Goal: Contribute content: Add original content to the website for others to see

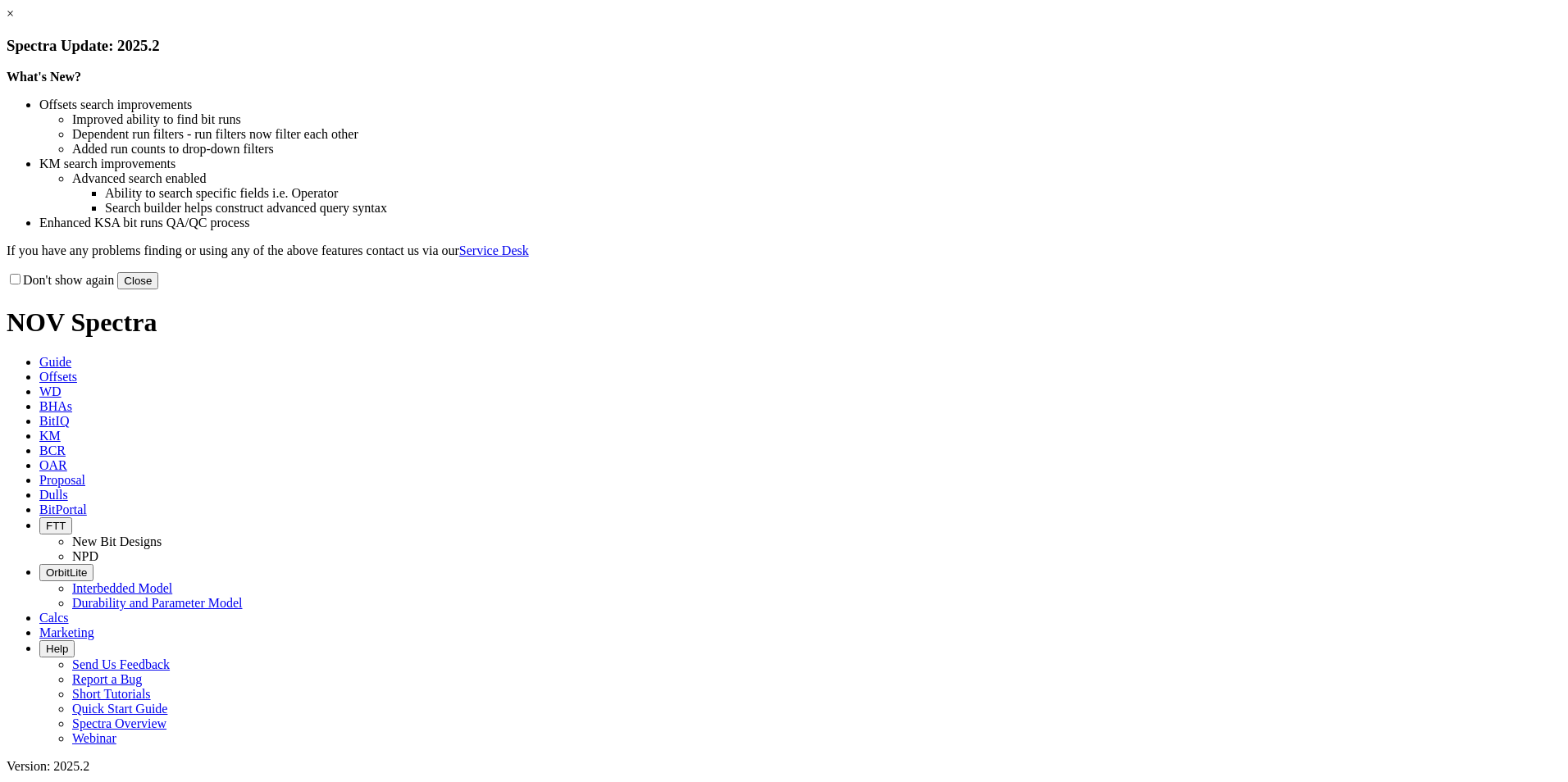
click at [159, 290] on button "Close" at bounding box center [138, 281] width 41 height 18
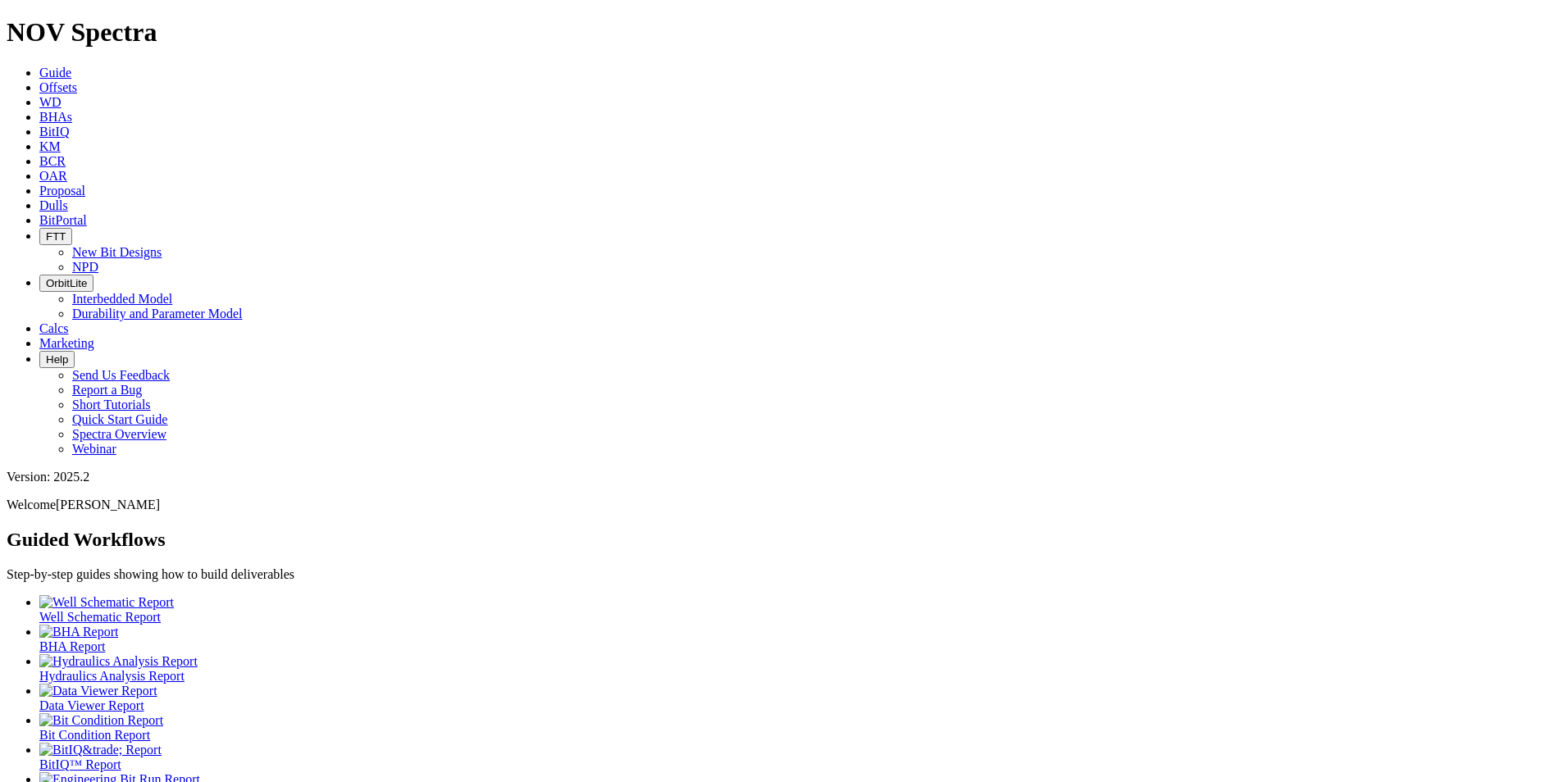
click at [68, 198] on span "Dulls" at bounding box center [53, 205] width 29 height 14
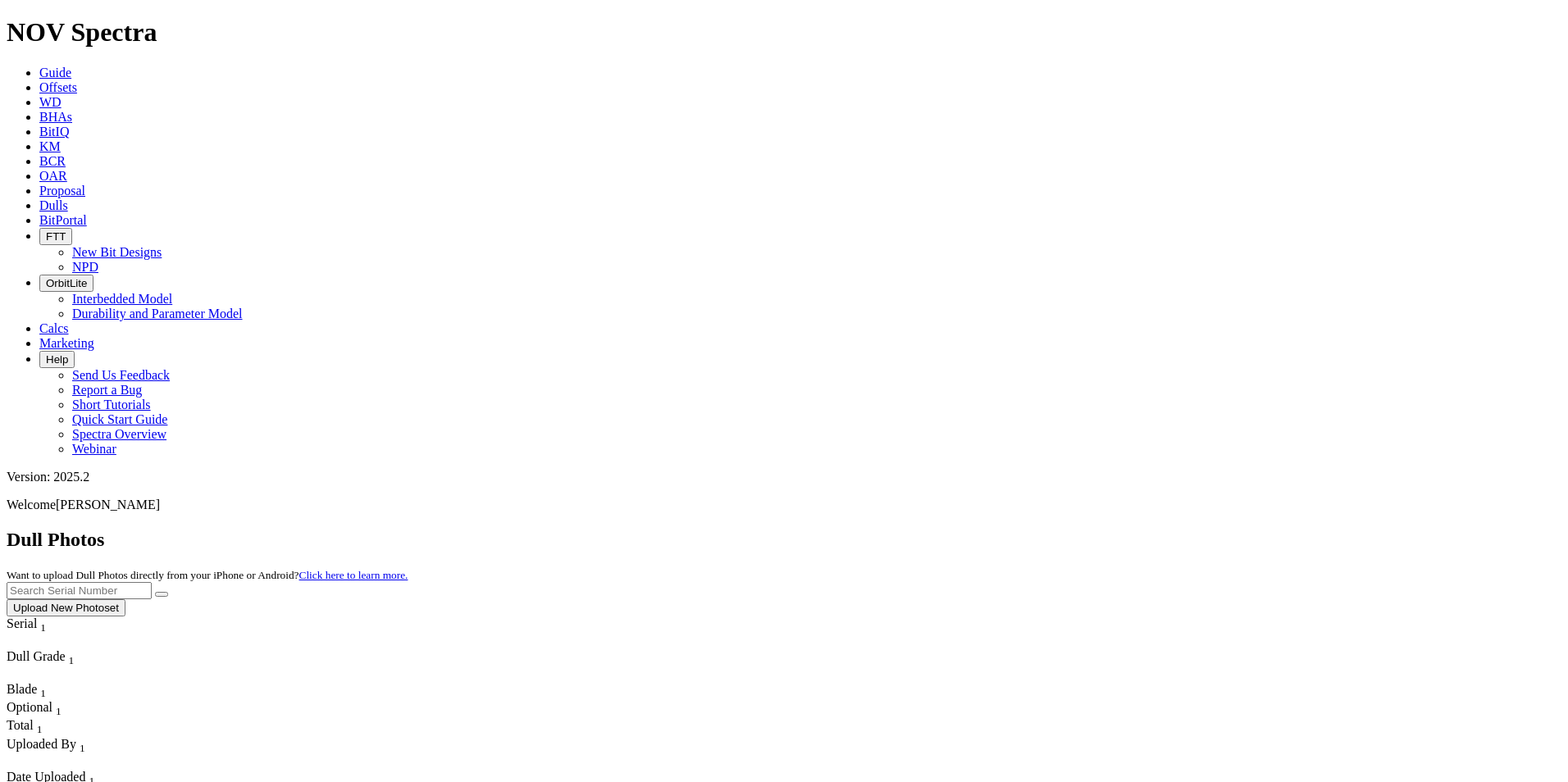
click at [152, 583] on input "text" at bounding box center [79, 591] width 145 height 18
type input "s315194"
click at [168, 592] on button "submit" at bounding box center [160, 594] width 13 height 5
click at [125, 599] on button "Upload New Photoset" at bounding box center [66, 608] width 119 height 18
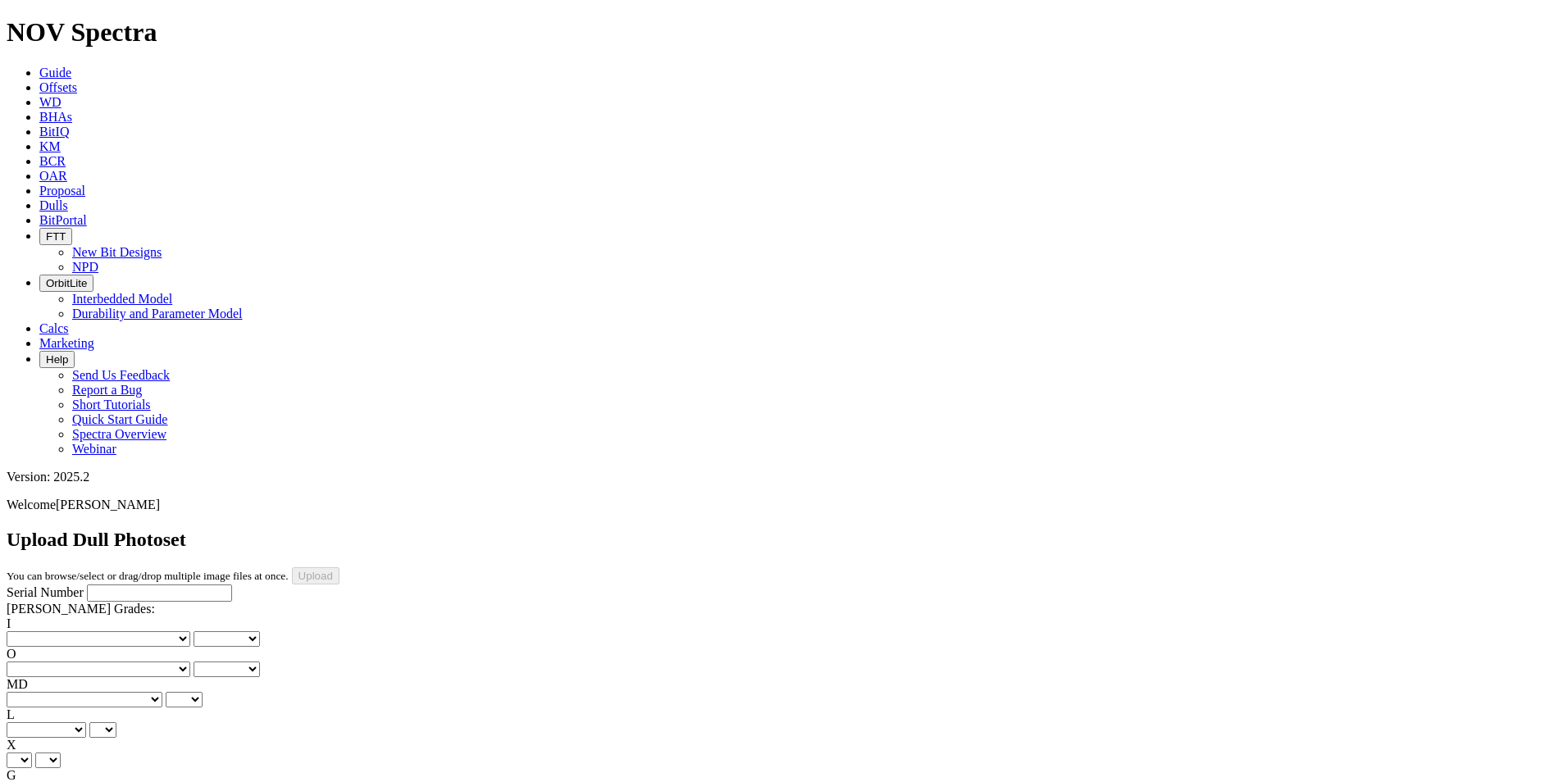
click at [128, 585] on input "Serial Number" at bounding box center [159, 593] width 145 height 18
type input "S315194"
click at [61, 617] on div "I No lost, worn or damaged cutters 0 1 2 3 4 5 6 7 8 No diamond table left on a…" at bounding box center [784, 738] width 1554 height 243
click at [65, 631] on select "No lost, worn or damaged cutters 0 1 2 3 4 5 6 7 8 No diamond table left on any…" at bounding box center [98, 639] width 184 height 16
select select "number:0"
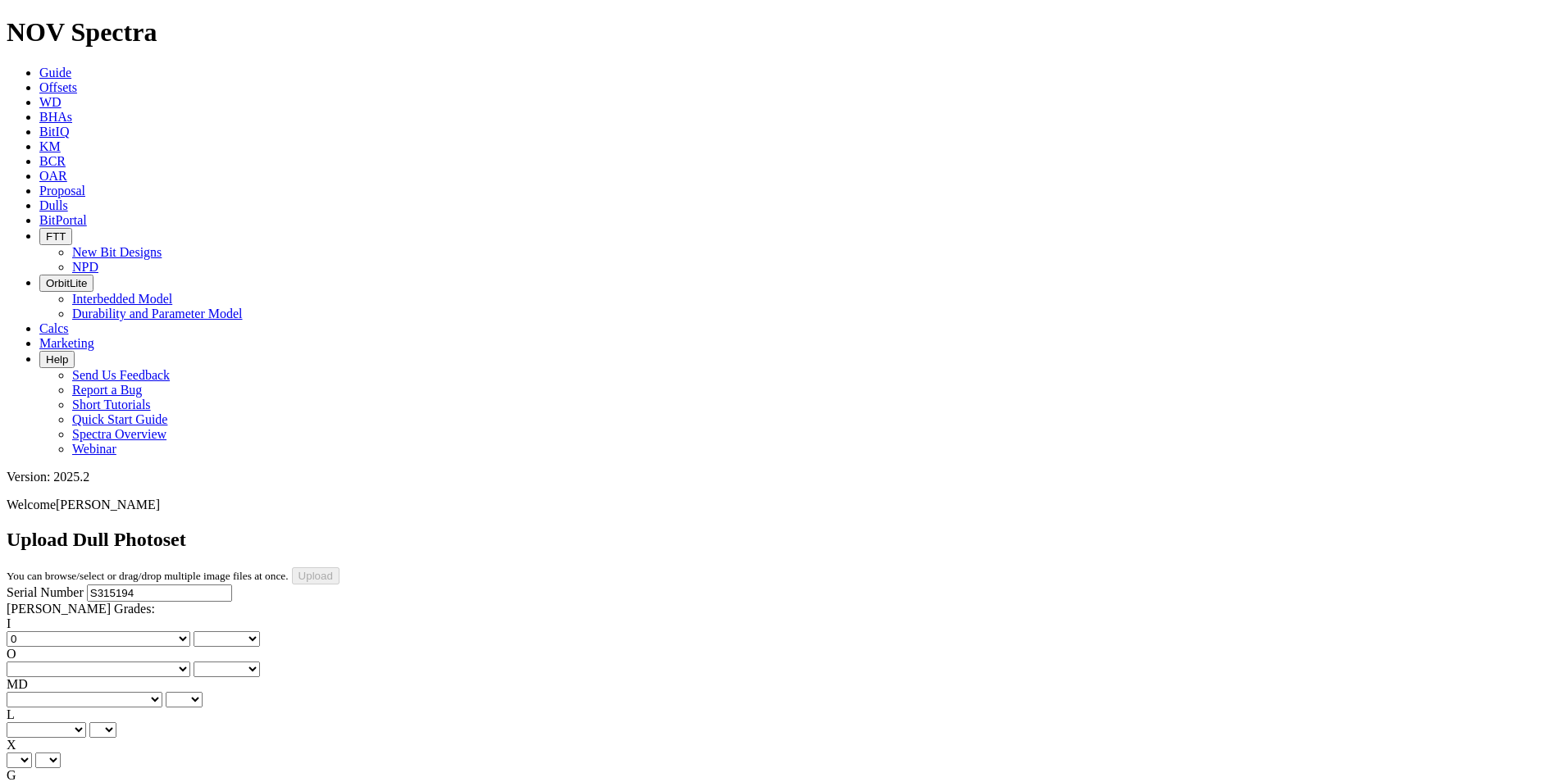
click at [33, 631] on select "No lost, worn or damaged cutters 0 1 2 3 4 5 6 7 8 No diamond table left on any…" at bounding box center [98, 639] width 184 height 16
select select "number:0"
click at [175, 661] on select "No lost, worn or damaged cutters 0 1 2 3 4 5 6 7 8 No diamond table left on any…" at bounding box center [98, 669] width 184 height 16
select select "number:0"
click at [117, 661] on select "No lost, worn or damaged cutters 0 1 2 3 4 5 6 7 8 No diamond table left on any…" at bounding box center [98, 669] width 184 height 16
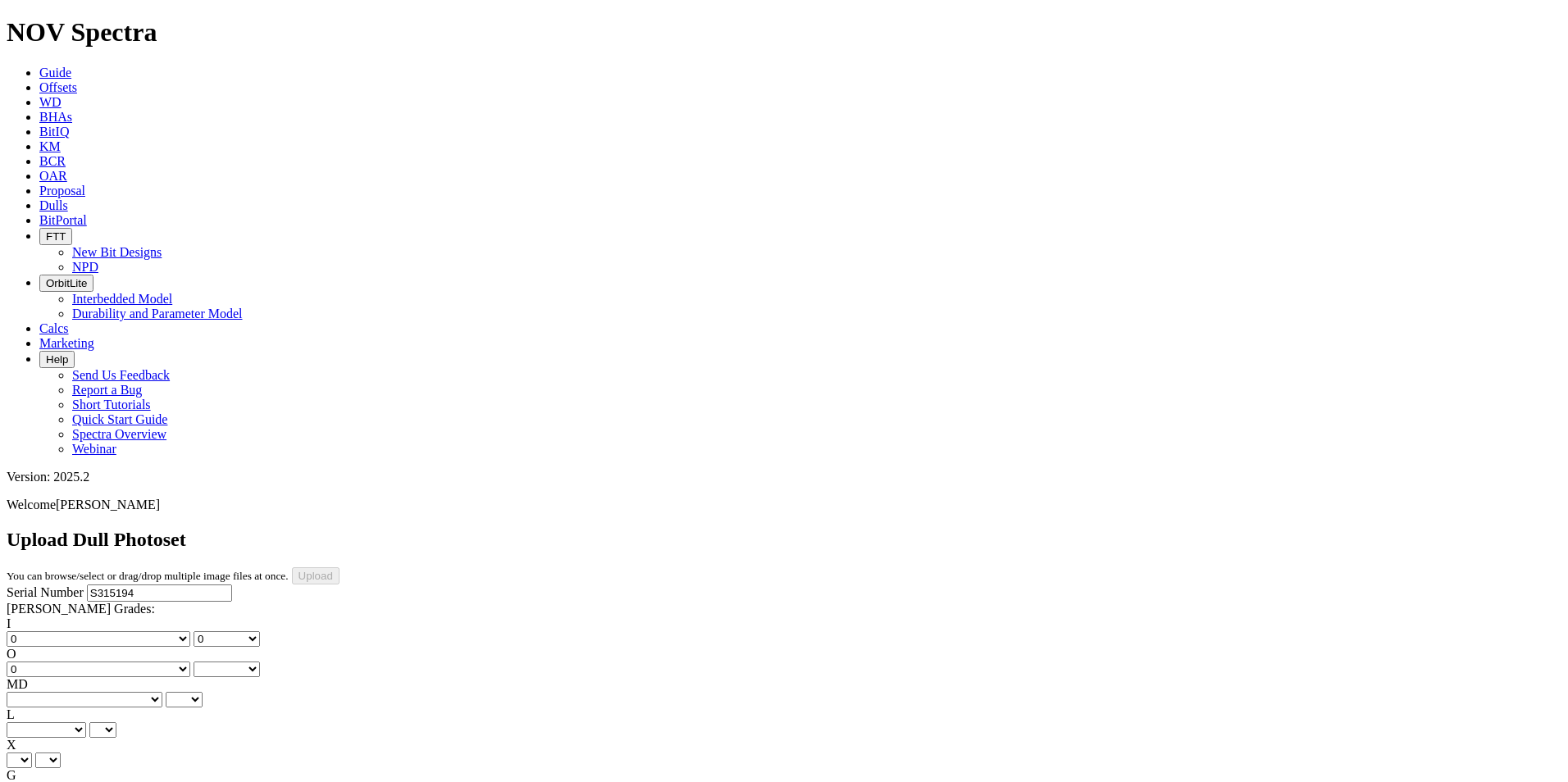
select select "number:0"
click at [54, 693] on select "BF - Bond Failure BT - Broken Teeth/Cutters BU - Balled Up Bit CR - Cored CT - …" at bounding box center [85, 700] width 156 height 16
select select "string:NO"
click at [33, 693] on select "BF - Bond Failure BT - Broken Teeth/Cutters BU - Balled Up Bit CR - Cored CT - …" at bounding box center [85, 700] width 156 height 16
select select "string:NO"
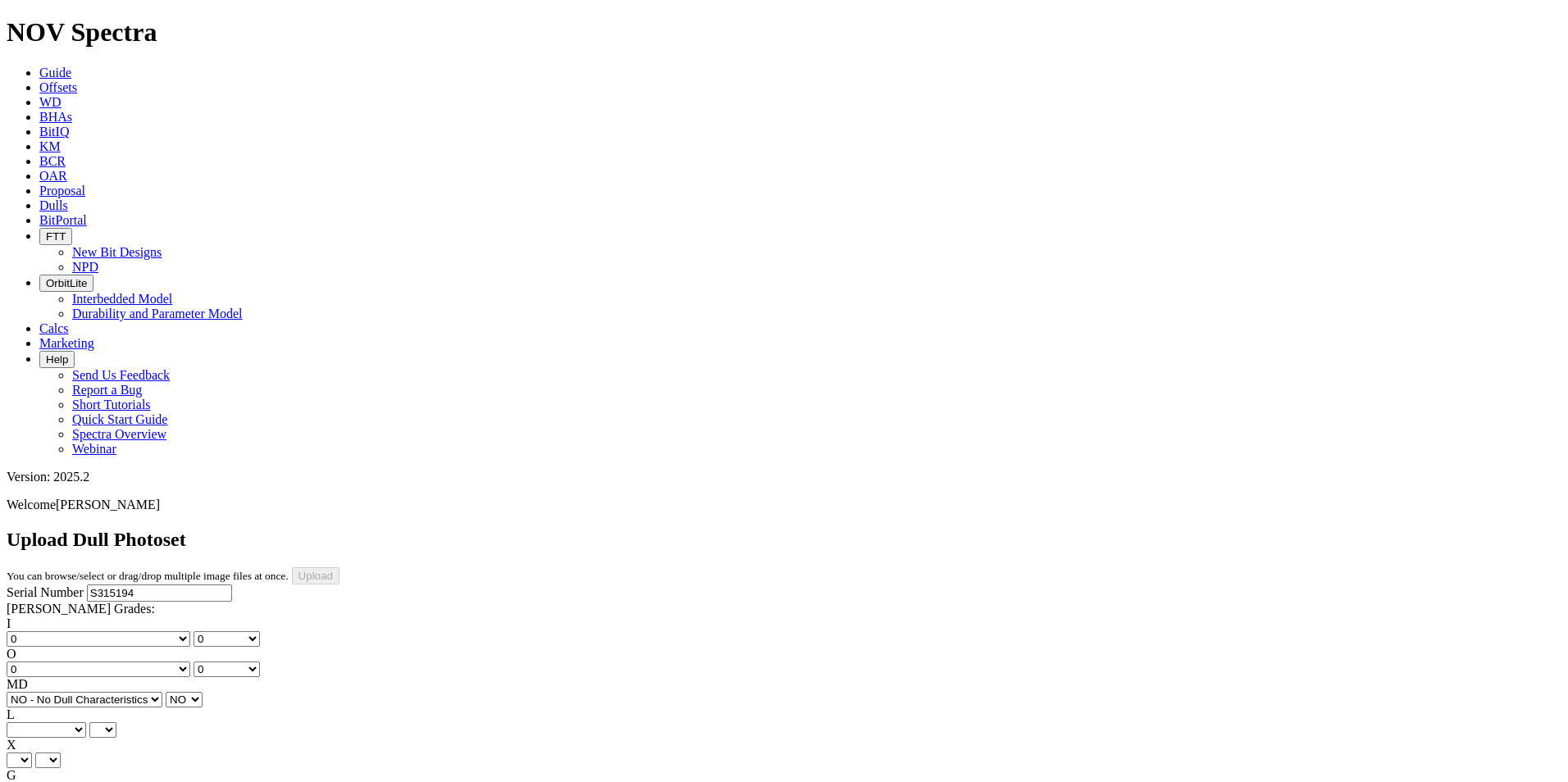
click at [87, 723] on select "A - All C - Cone G - Gauge N - Nose S - Shoulder T - Taper" at bounding box center [47, 730] width 80 height 16
select select "string:A"
click at [87, 723] on select "A - All C - Cone G - Gauge N - Nose S - Shoulder T - Taper" at bounding box center [47, 730] width 80 height 16
select select "string:A"
click at [32, 753] on select "X" at bounding box center [19, 761] width 25 height 16
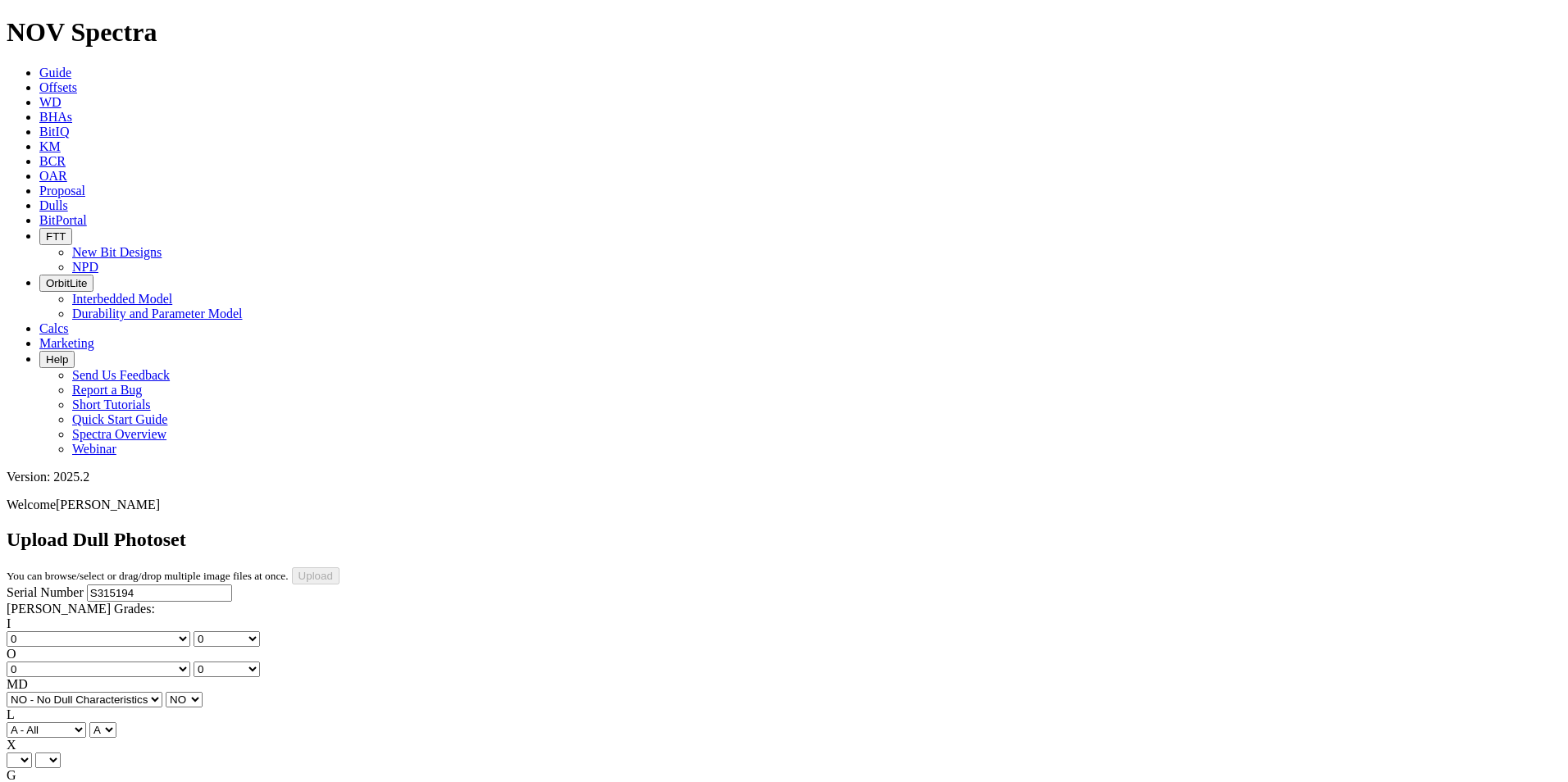
drag, startPoint x: 78, startPoint y: 440, endPoint x: 84, endPoint y: 430, distance: 11.7
click at [140, 658] on div "Serial Number S315194 RH Dull Grades: I No lost, worn or damaged cutters 0 1 2 …" at bounding box center [784, 737] width 1554 height 306
click at [32, 753] on select "X" at bounding box center [19, 761] width 25 height 16
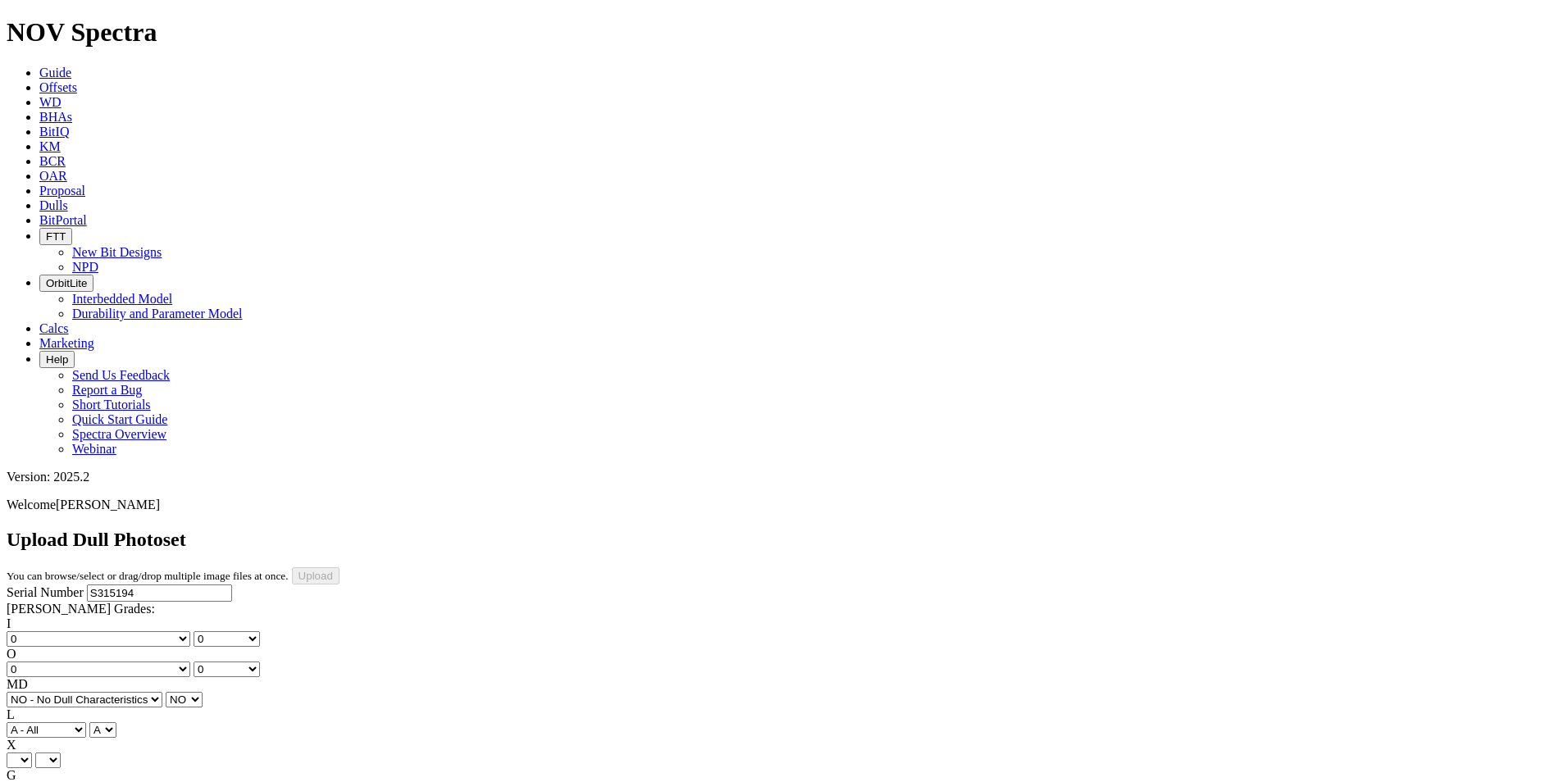
click at [55, 585] on div "Serial Number S315194 RH Dull Grades: I No lost, worn or damaged cutters 0 1 2 …" at bounding box center [784, 737] width 1554 height 306
click at [32, 753] on select "X" at bounding box center [19, 761] width 25 height 16
select select "string:X"
click at [32, 753] on select "X" at bounding box center [19, 761] width 25 height 16
select select "string:X"
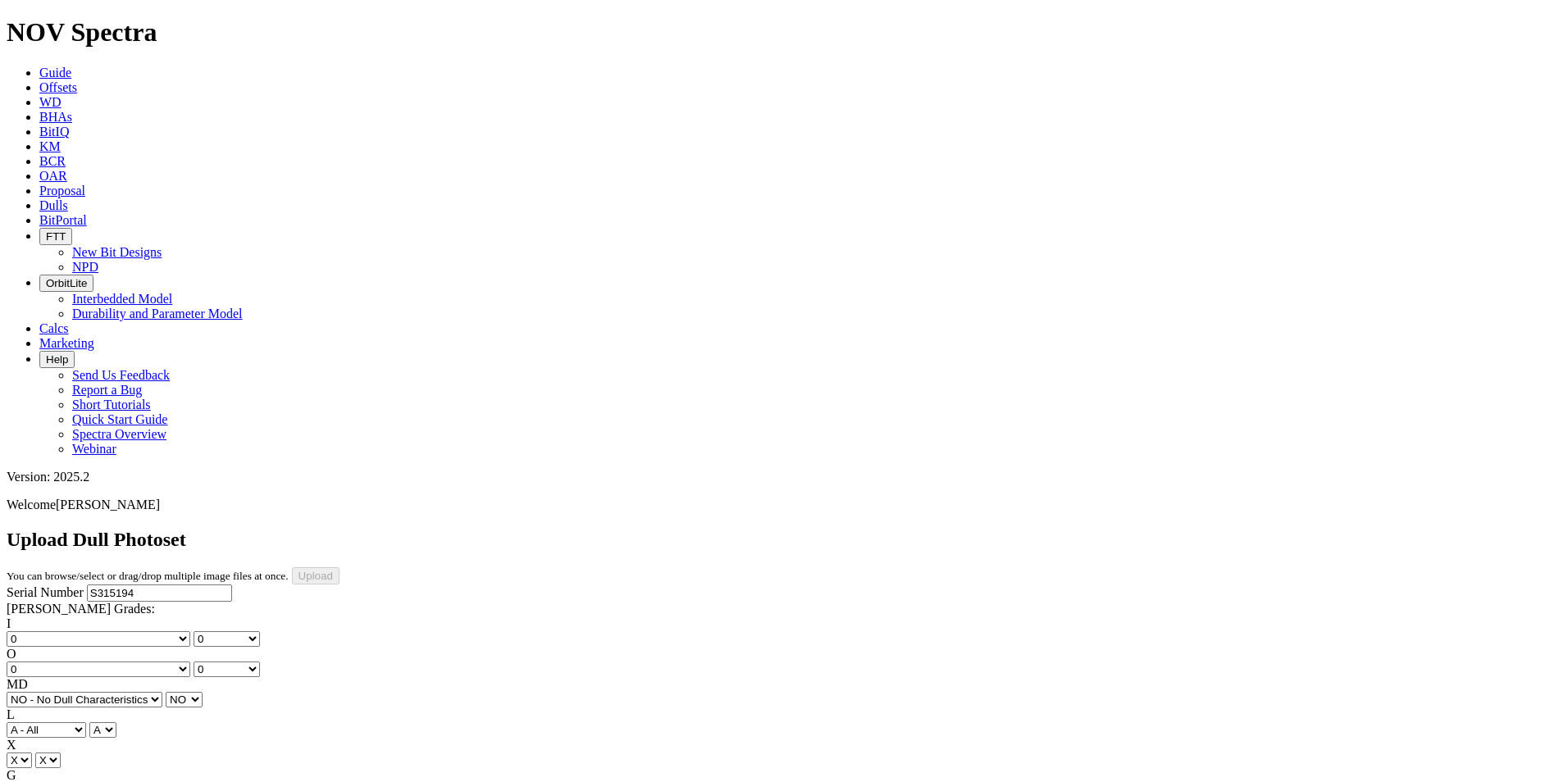
click at [119, 781] on select "Unknown I - In Gauge 1 - 1/16 in Undergauge" 2 - 2/16 in Undergauge = ⅛ in" 8 -…" at bounding box center [90, 791] width 167 height 16
select select "string:I"
click at [117, 781] on select "Unknown I - In Gauge 1 - 1/16 in Undergauge" 2 - 2/16 in Undergauge = ⅛ in" 8 -…" at bounding box center [90, 791] width 167 height 16
select select "string:I"
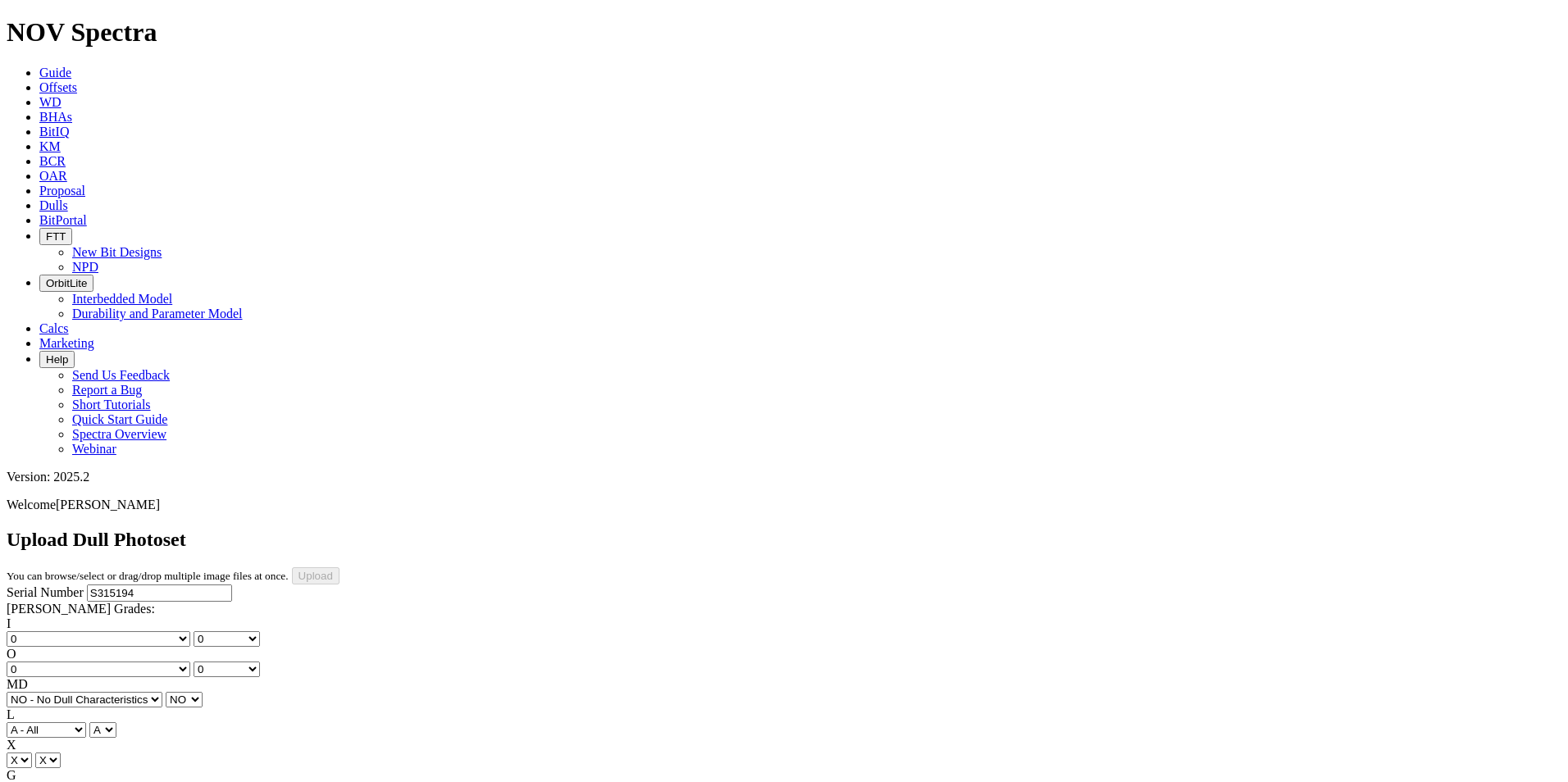
select select "string:BT"
select select "string:TD"
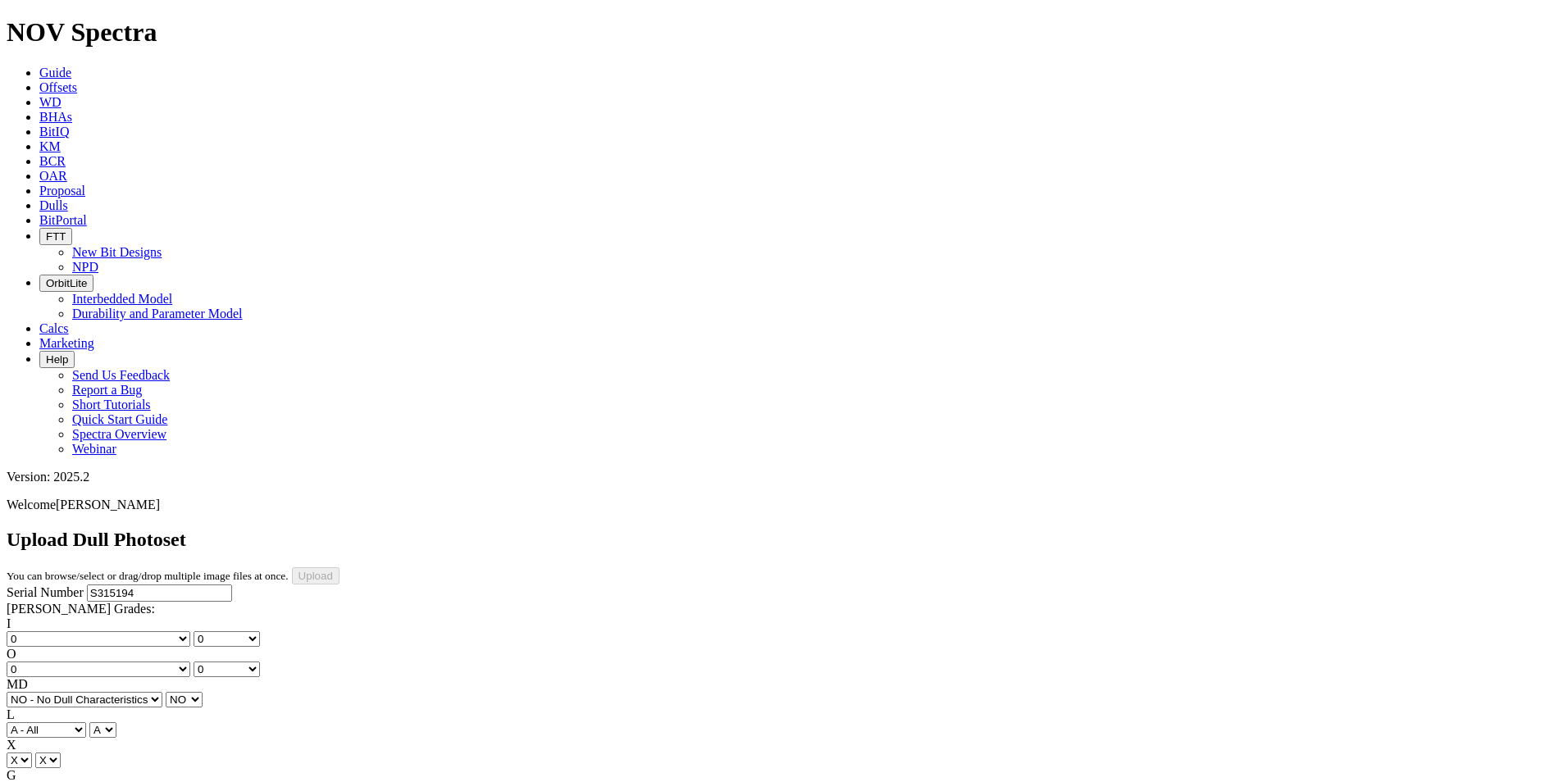
select select "string:TD"
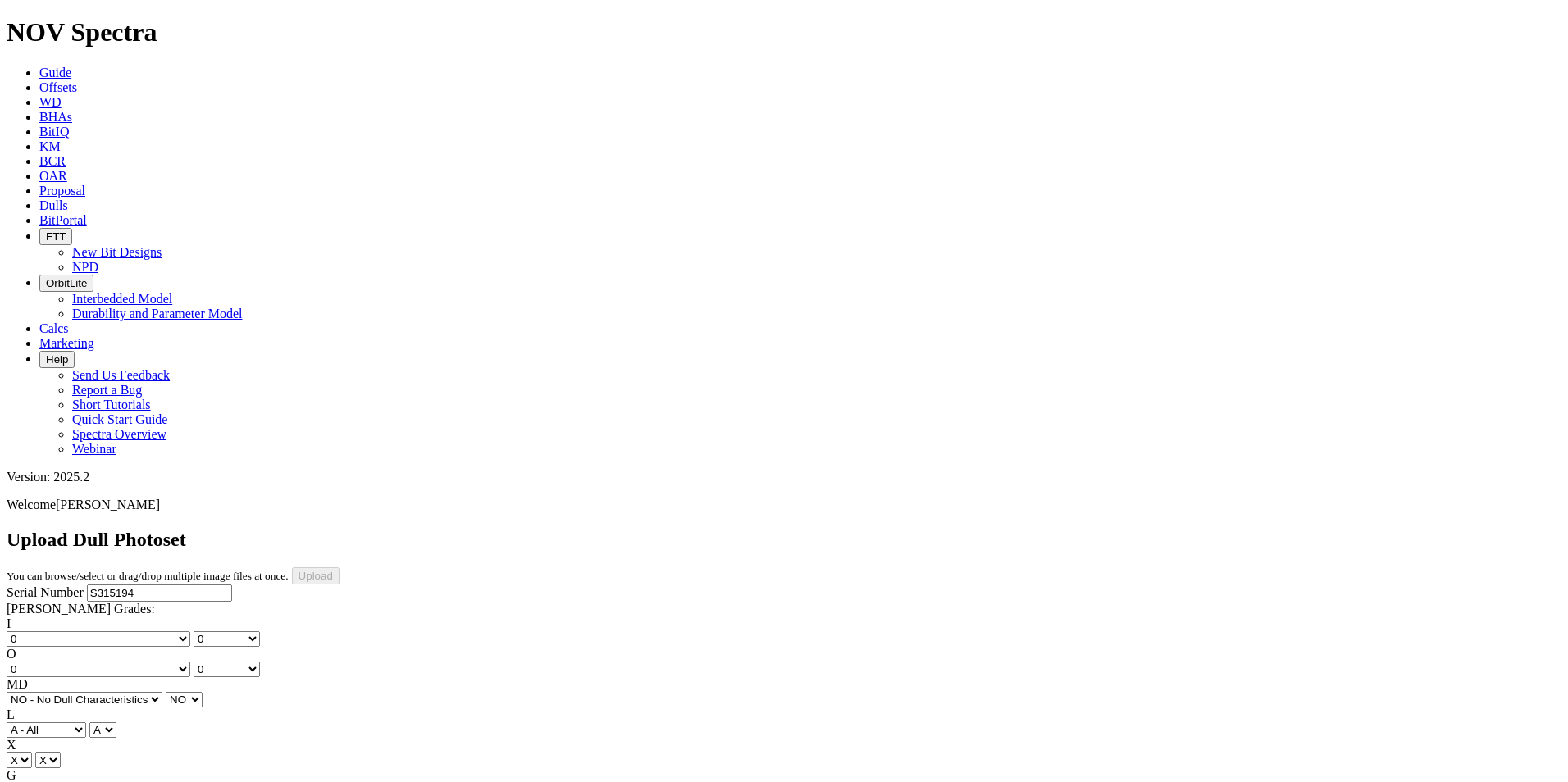
type input "8/1/25"
click at [134, 608] on div "Serial Number S315194 RH Dull Grades: I No lost, worn or damaged cutters 0 1 2 …" at bounding box center [784, 737] width 1554 height 306
click at [339, 567] on input "Upload" at bounding box center [315, 576] width 48 height 18
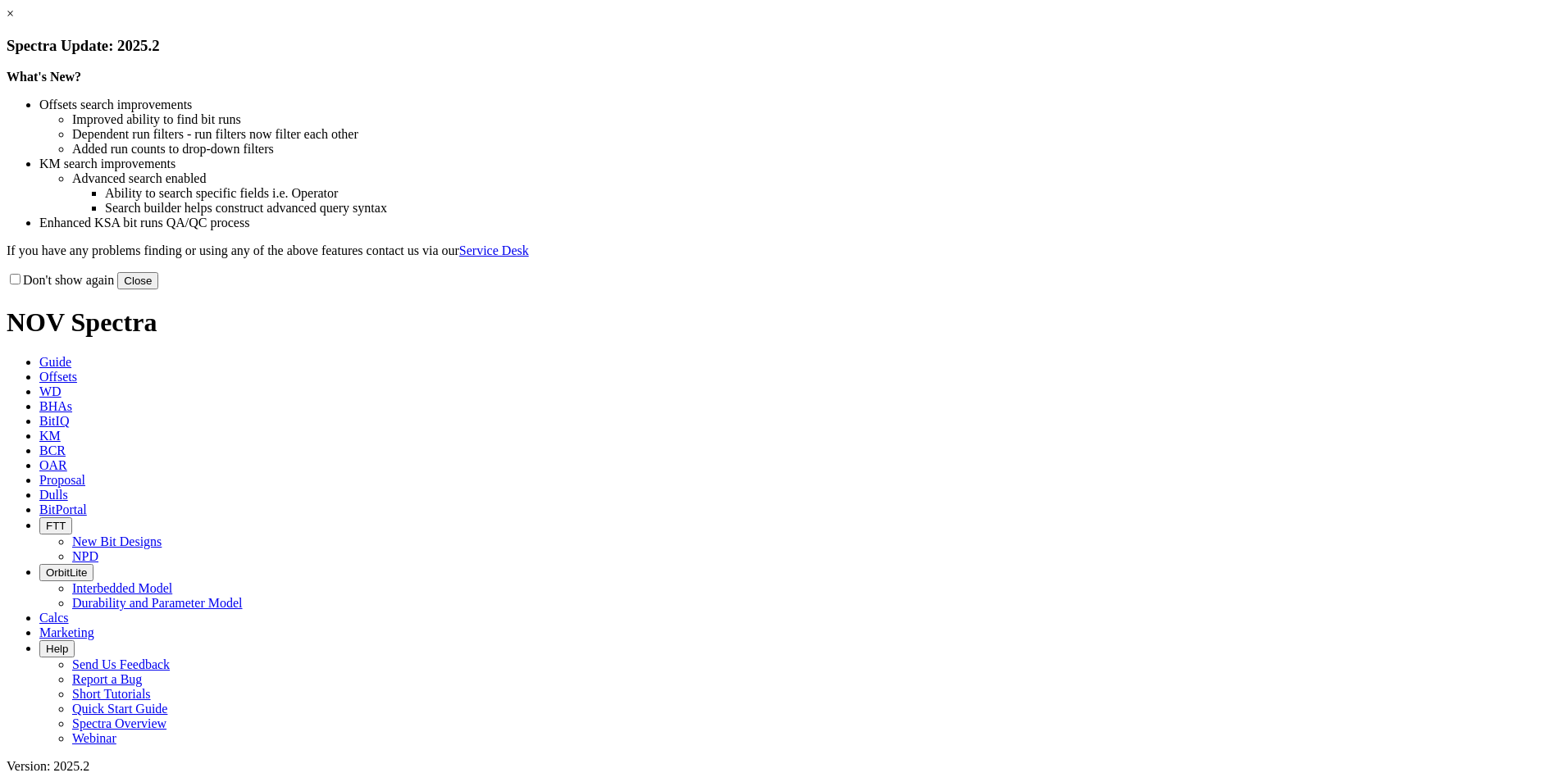
click at [159, 290] on button "Close" at bounding box center [138, 281] width 41 height 18
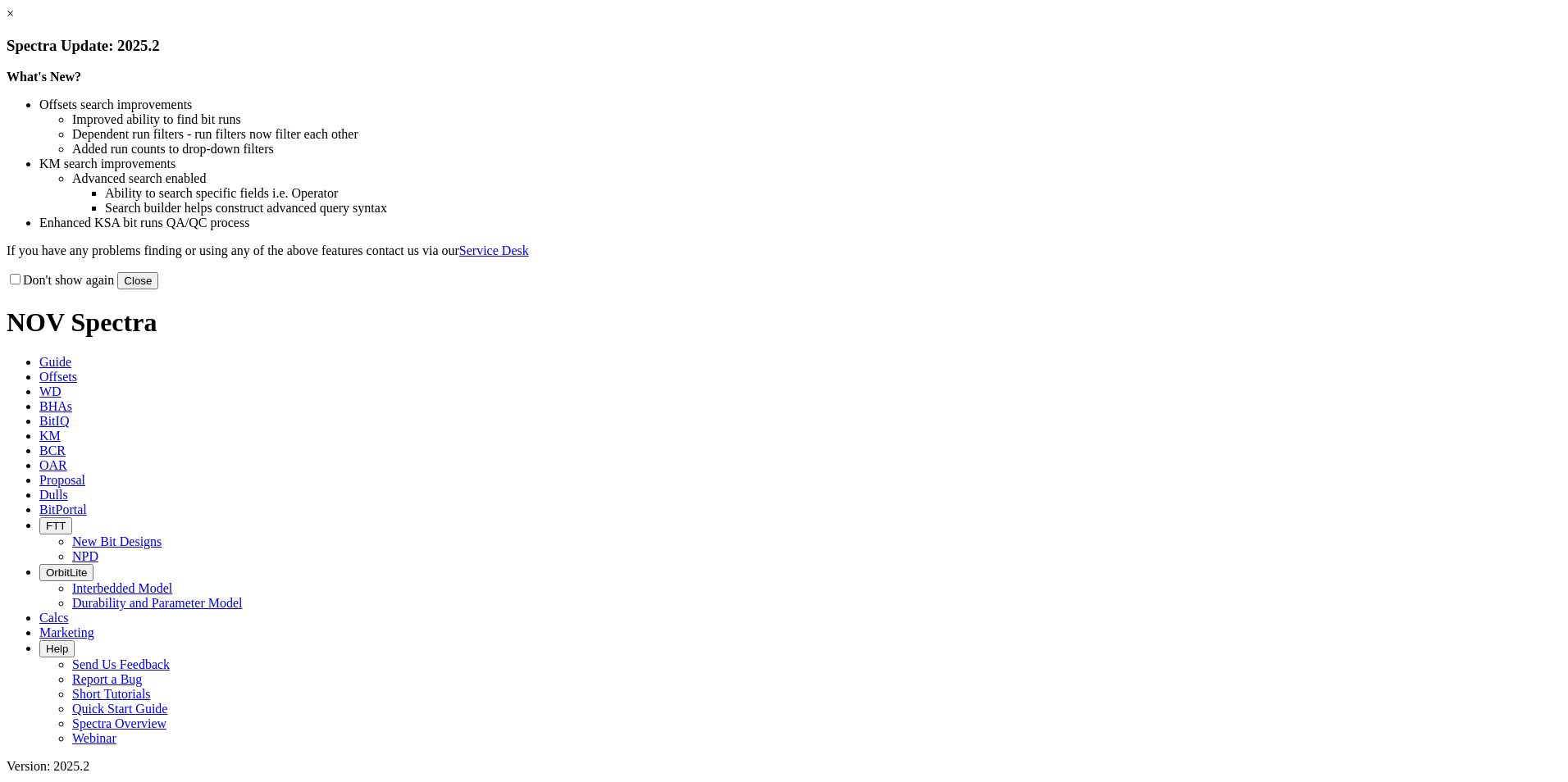
click at [159, 290] on button "Close" at bounding box center [138, 281] width 41 height 18
